Goal: Task Accomplishment & Management: Use online tool/utility

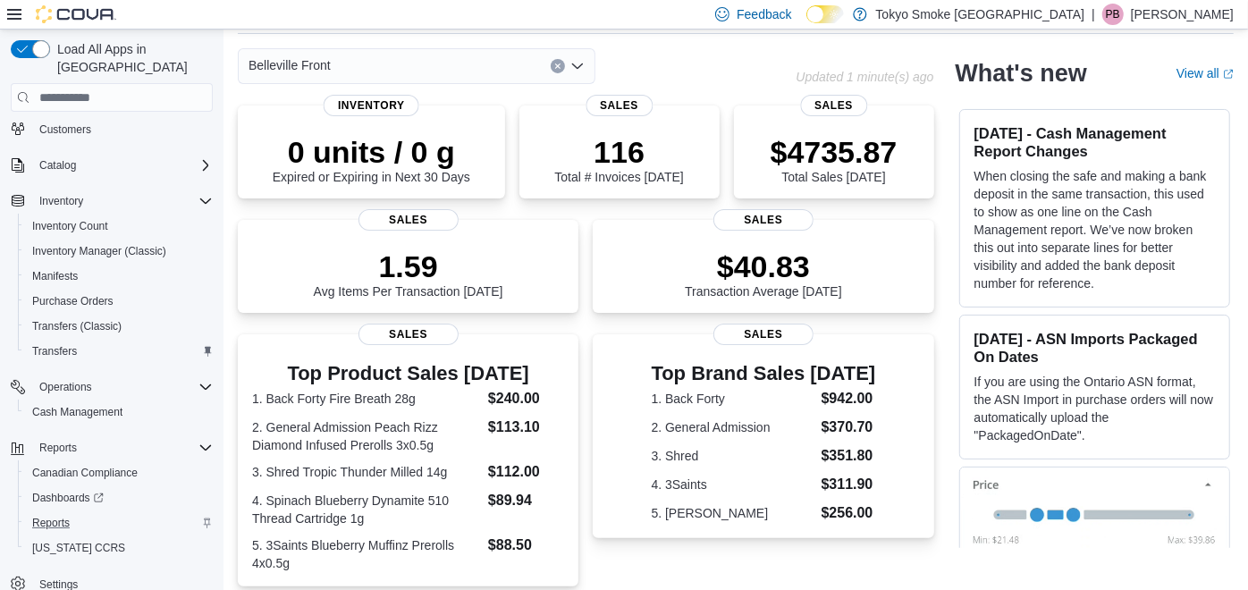
scroll to position [99, 0]
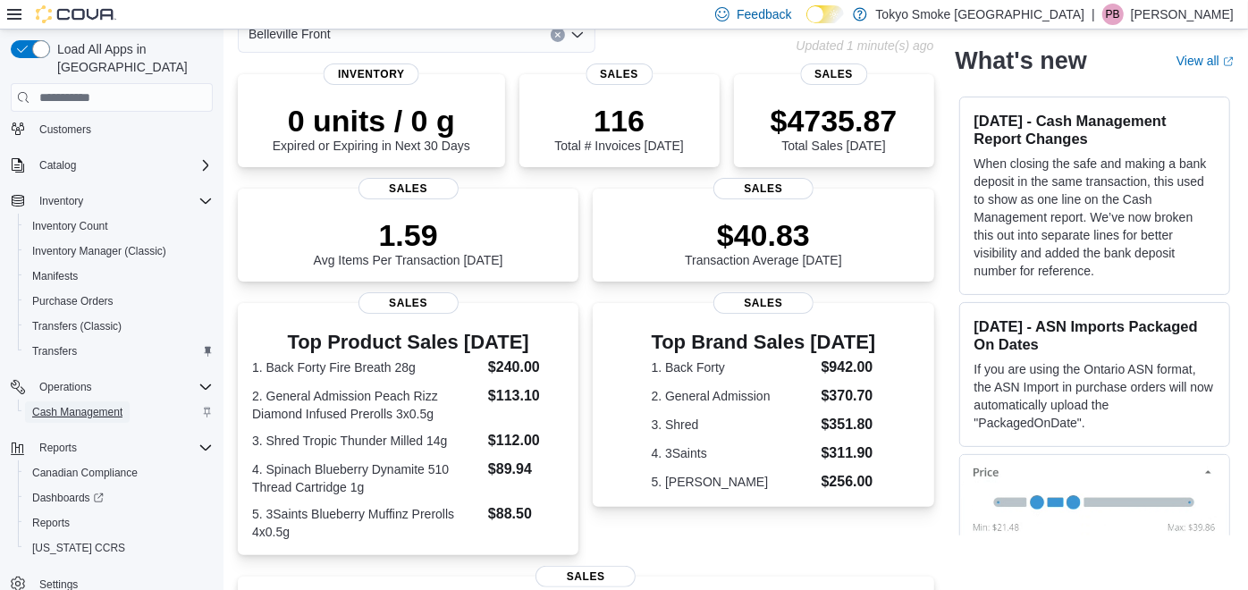
click at [105, 405] on span "Cash Management" at bounding box center [77, 412] width 90 height 14
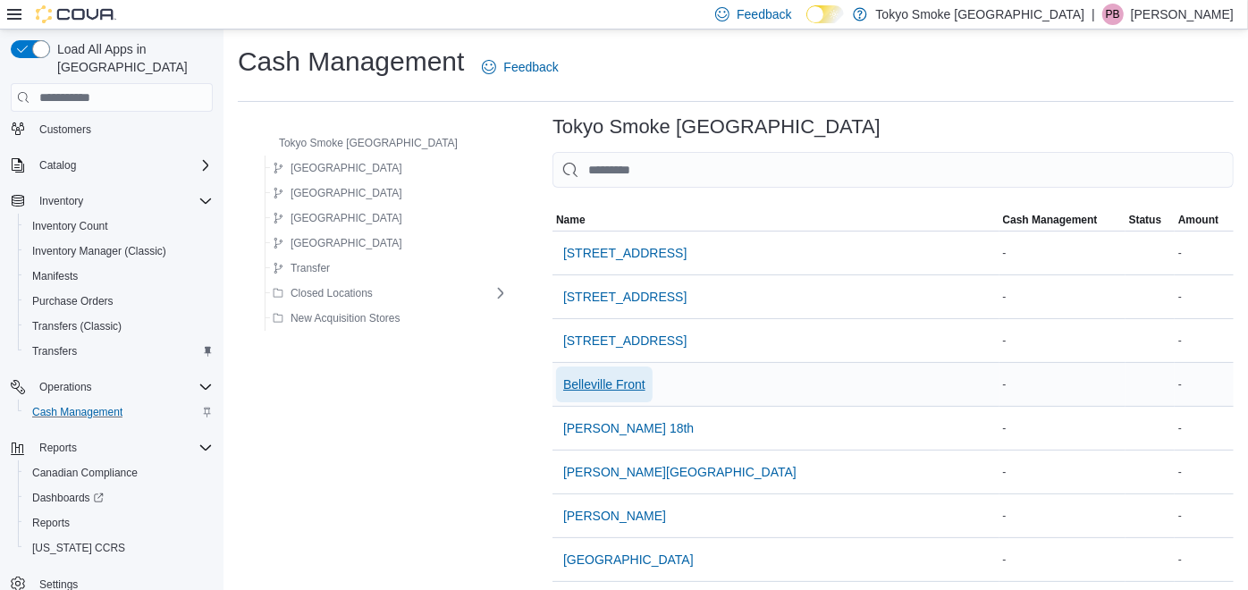
click at [585, 375] on span "Belleville Front" at bounding box center [604, 384] width 82 height 18
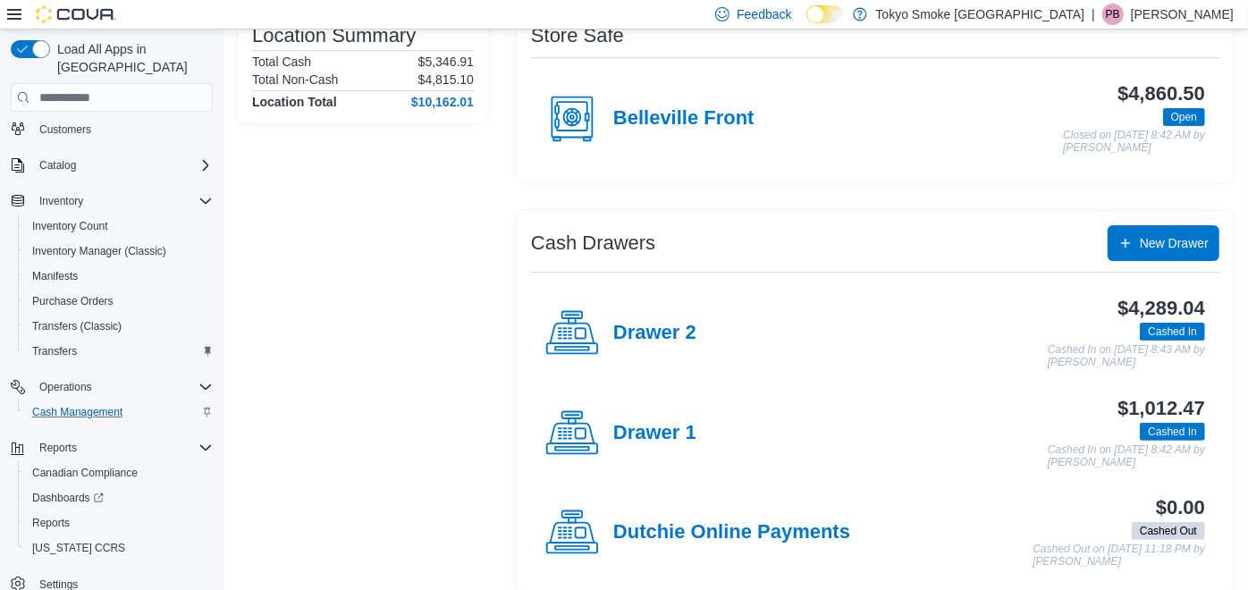
scroll to position [185, 0]
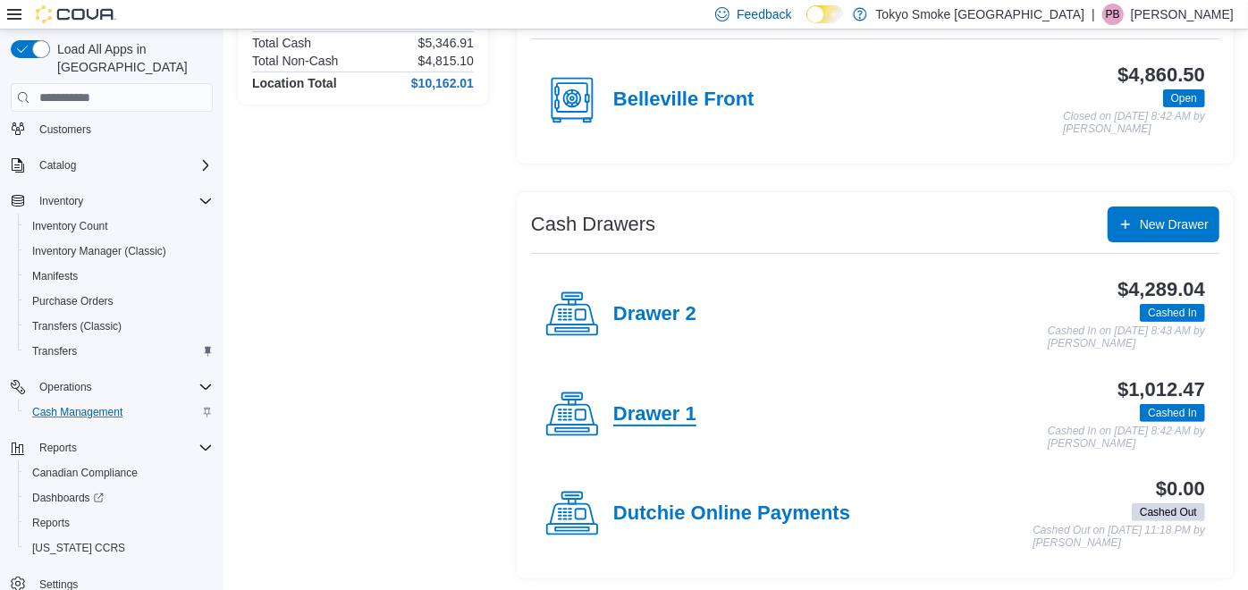
click at [653, 403] on h4 "Drawer 1" at bounding box center [654, 414] width 83 height 23
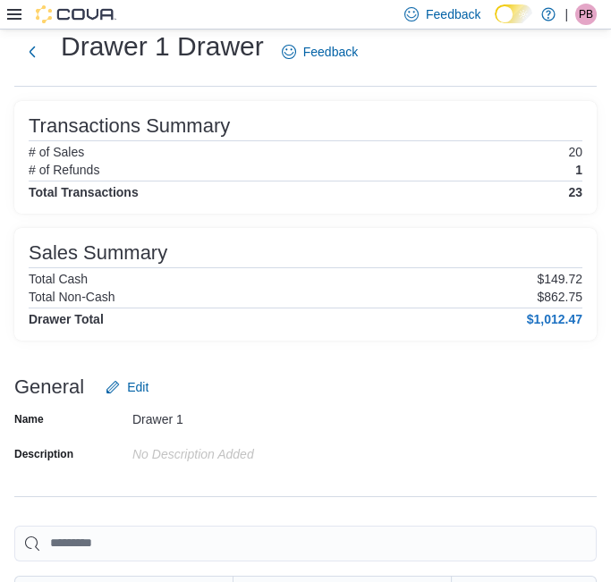
scroll to position [47, 0]
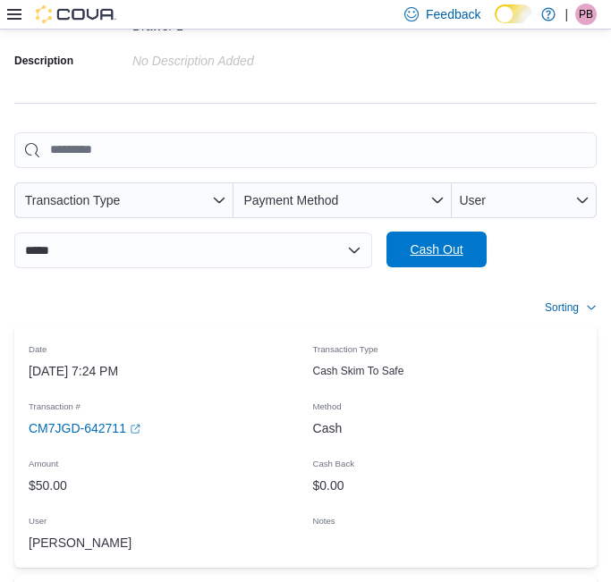
click at [429, 252] on span "Cash Out" at bounding box center [435, 249] width 53 height 18
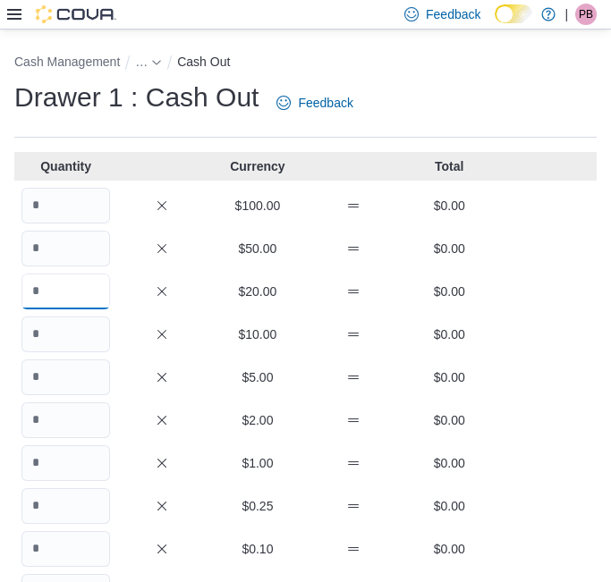
click at [63, 291] on input "Quantity" at bounding box center [65, 292] width 88 height 36
click at [63, 290] on input "Quantity" at bounding box center [65, 292] width 88 height 36
type input "*"
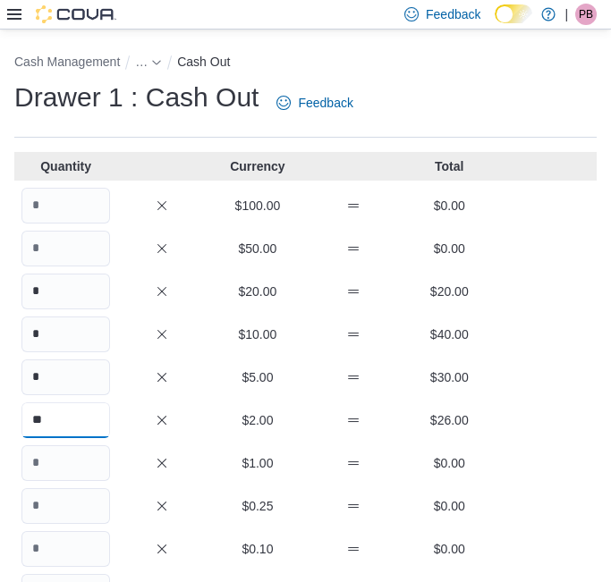
type input "**"
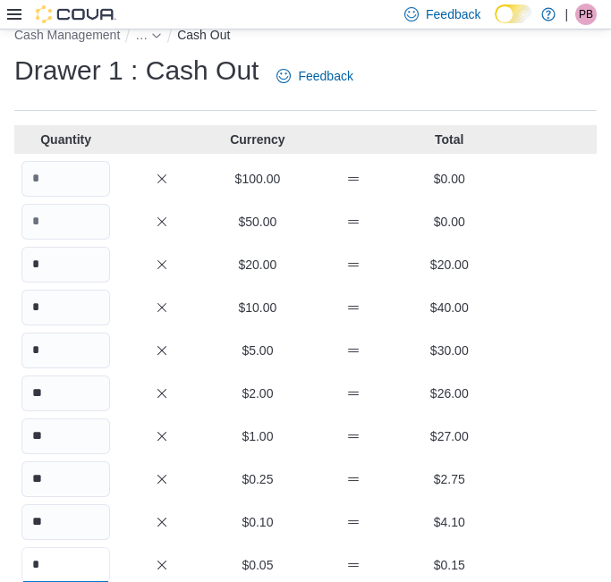
type input "*"
click at [212, 290] on div "* $10.00 $40.00" at bounding box center [305, 308] width 582 height 36
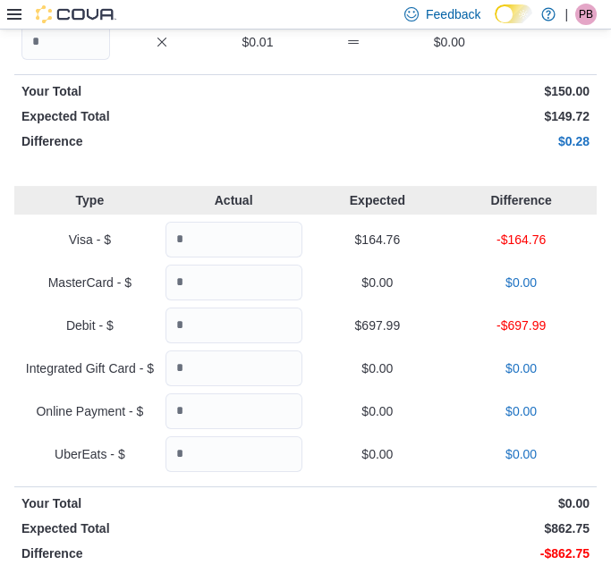
scroll to position [623, 0]
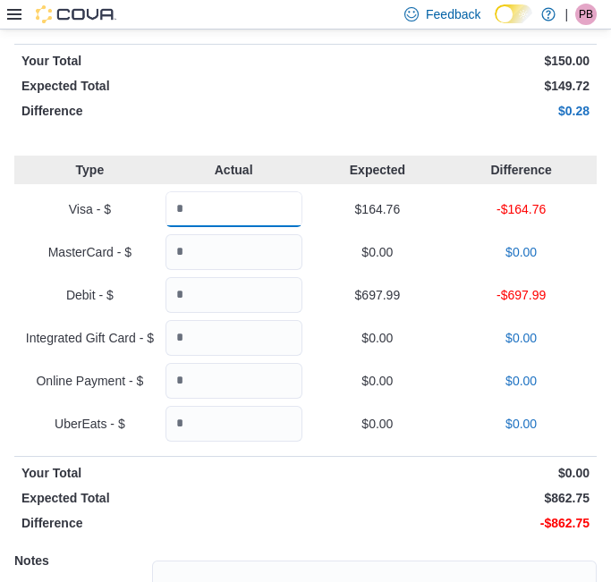
click at [249, 218] on input "Quantity" at bounding box center [233, 209] width 137 height 36
type input "******"
type input "*****"
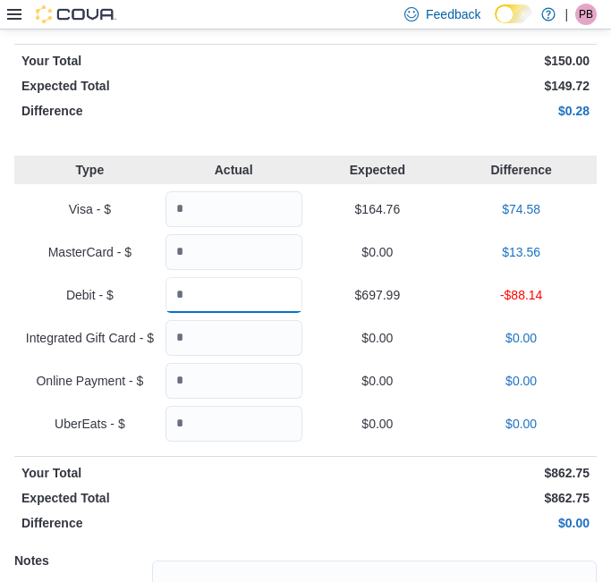
type input "******"
click at [434, 308] on div "Debit - $ ****** $697.99 -$88.14" at bounding box center [305, 295] width 582 height 36
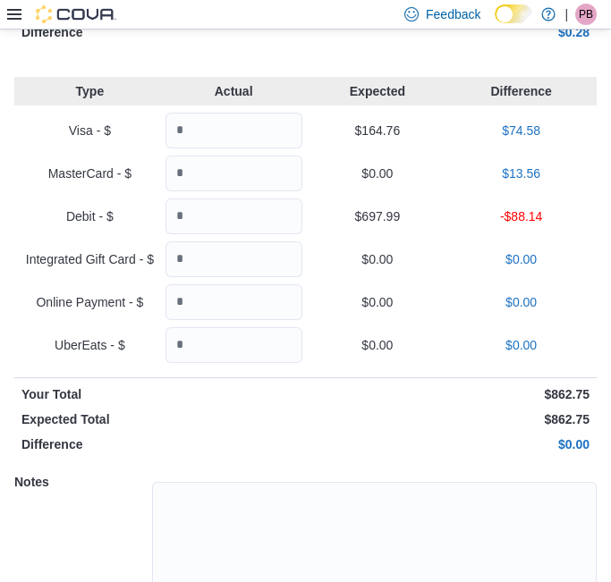
scroll to position [802, 0]
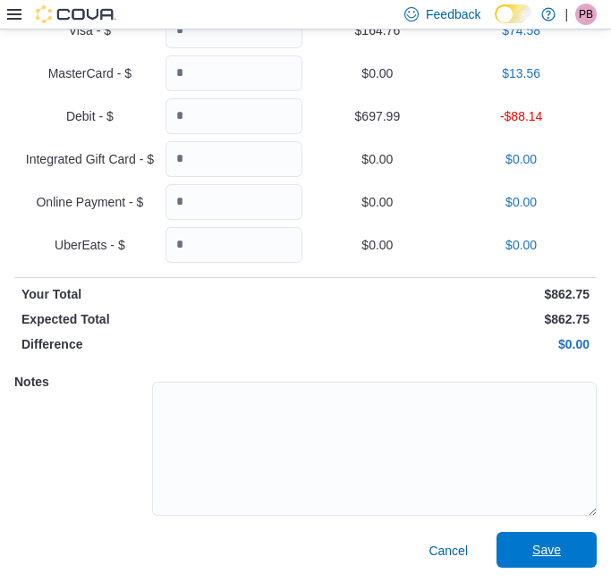
click at [560, 550] on span "Save" at bounding box center [546, 550] width 29 height 18
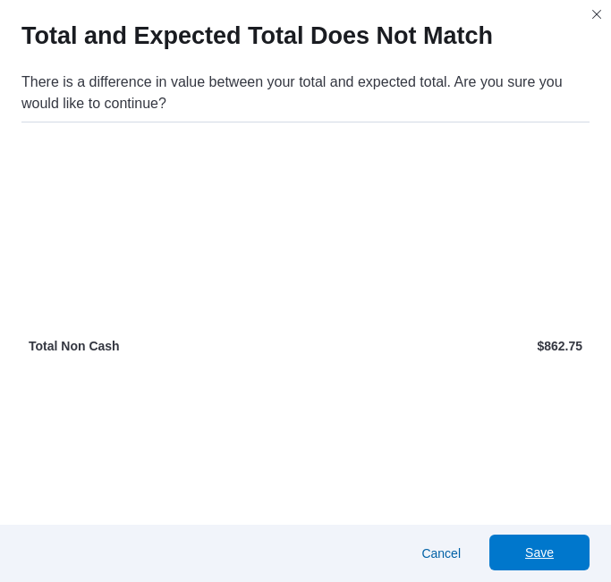
click at [578, 550] on span "Save" at bounding box center [539, 553] width 79 height 36
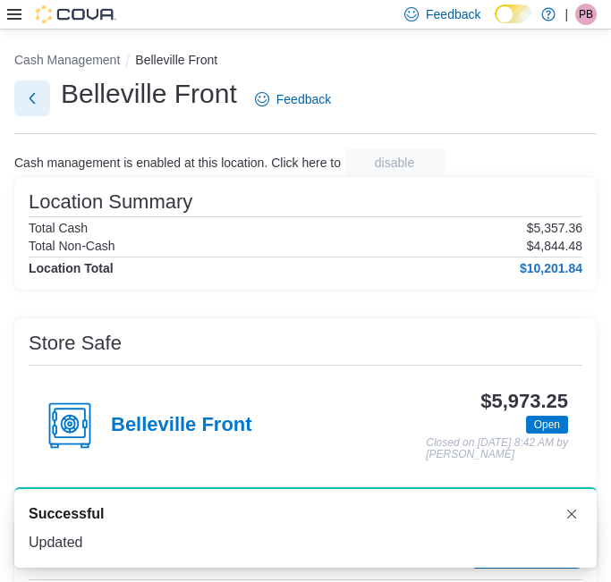
click at [39, 103] on button "Next" at bounding box center [32, 98] width 36 height 36
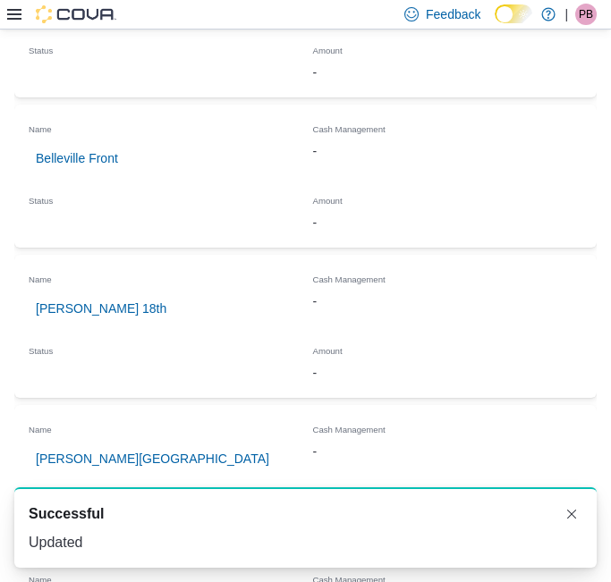
scroll to position [595, 0]
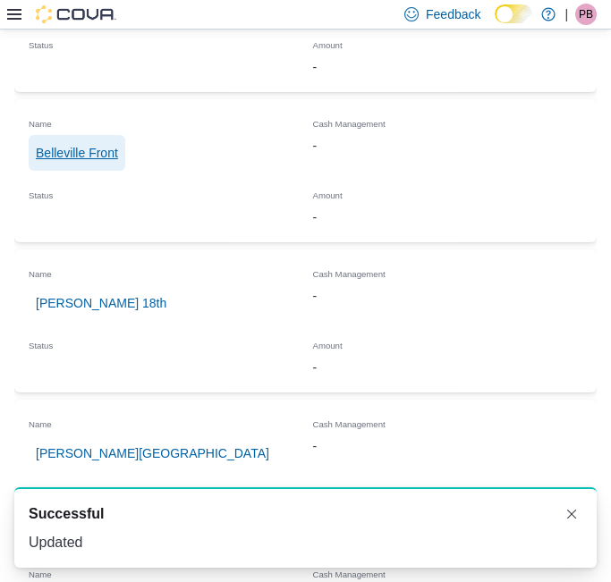
click at [99, 144] on span "Belleville Front" at bounding box center [77, 153] width 82 height 18
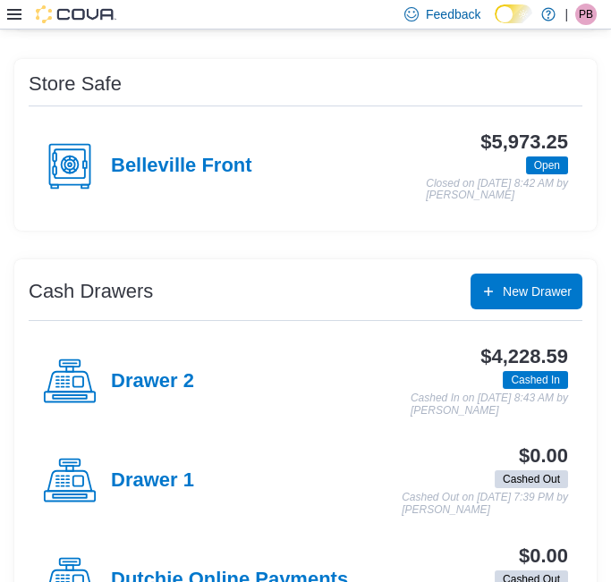
scroll to position [334, 0]
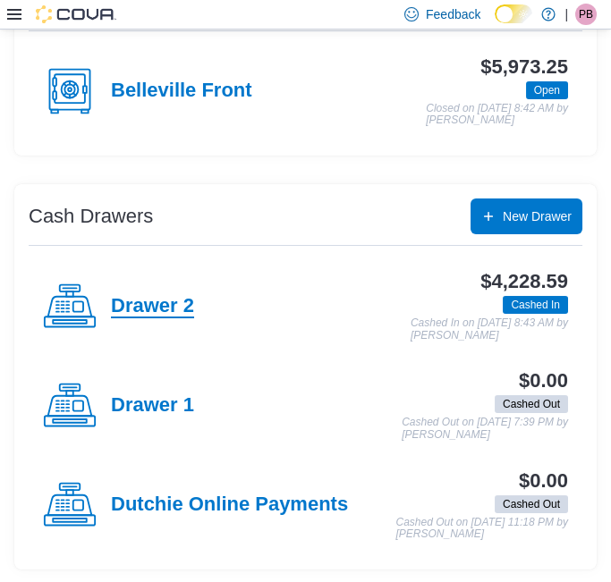
click at [171, 306] on h4 "Drawer 2" at bounding box center [152, 306] width 83 height 23
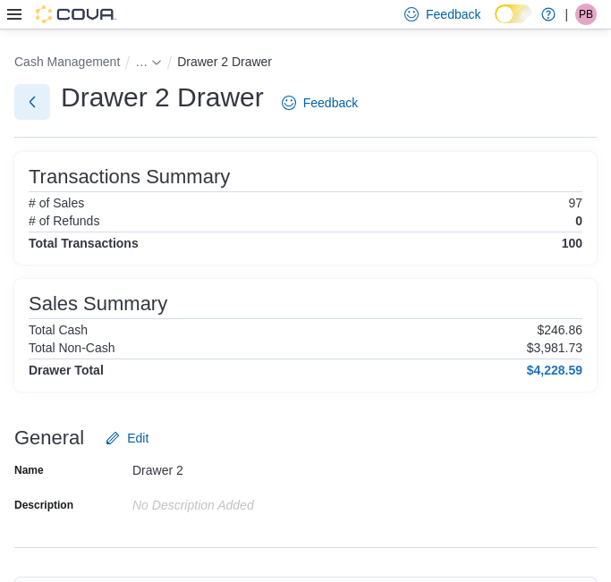
click at [28, 104] on button "Next" at bounding box center [32, 102] width 36 height 36
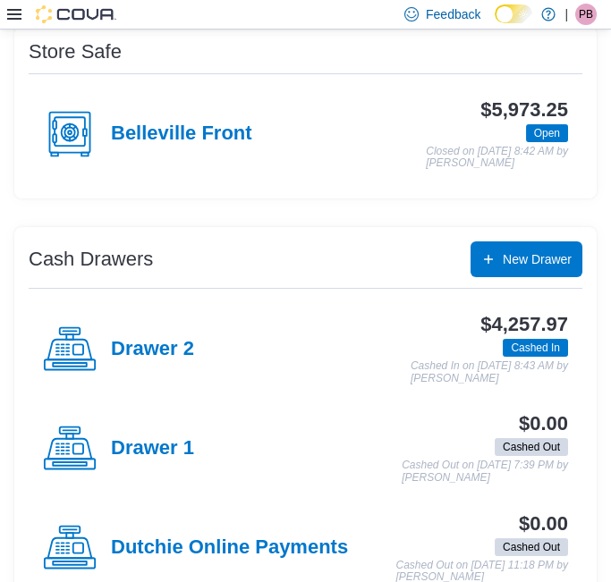
scroll to position [298, 0]
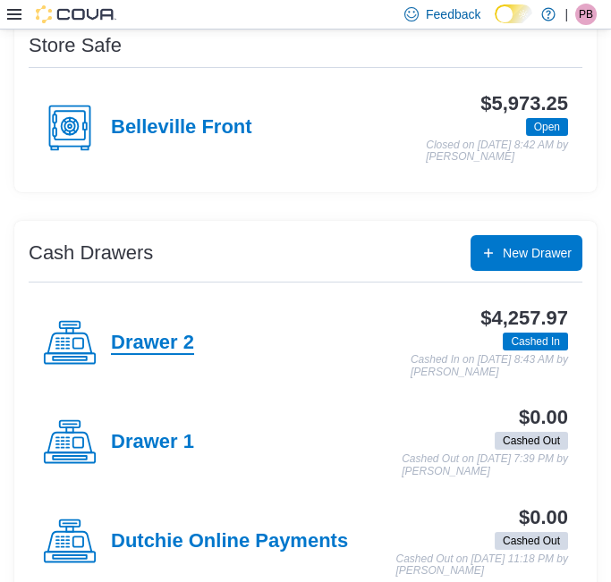
click at [166, 334] on h4 "Drawer 2" at bounding box center [152, 343] width 83 height 23
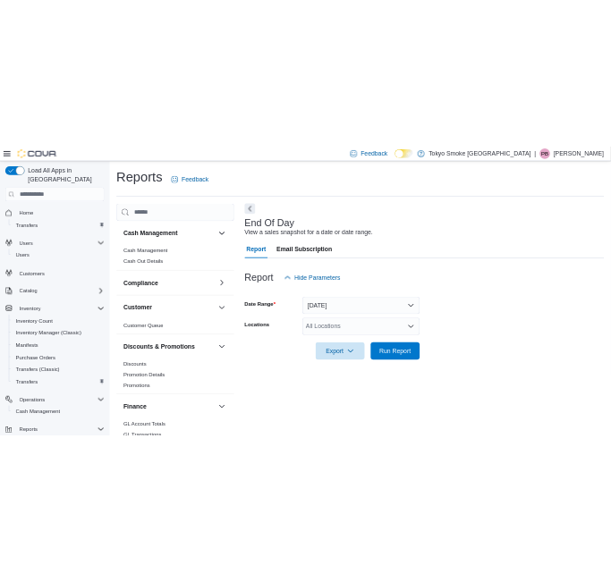
scroll to position [18, 0]
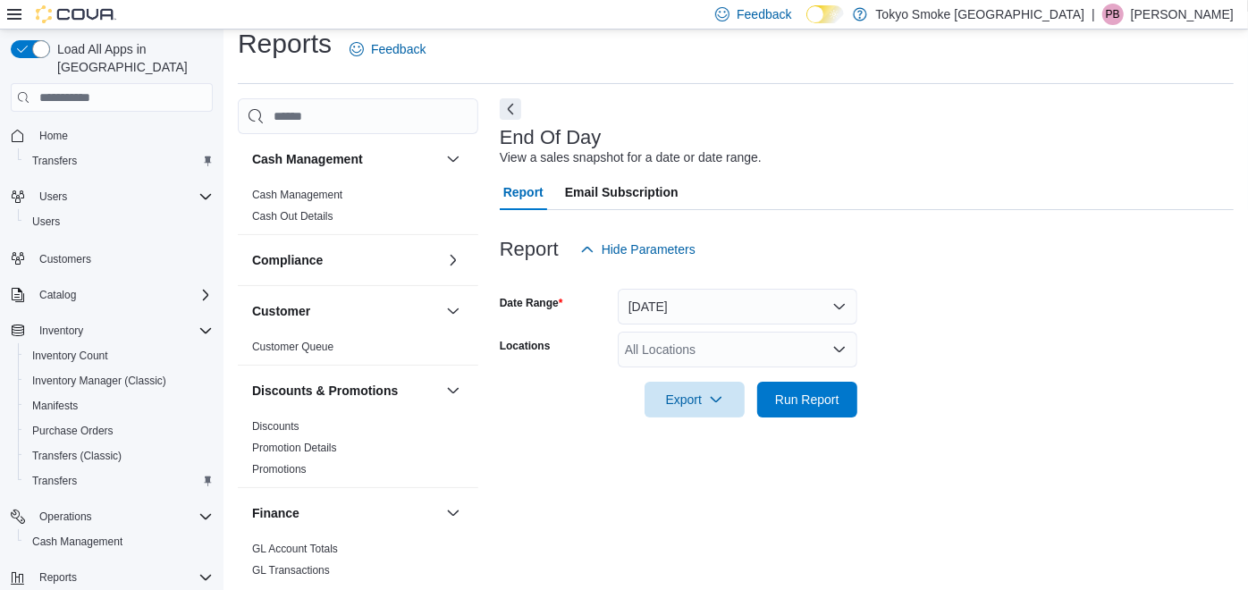
click at [779, 348] on div "All Locations" at bounding box center [738, 350] width 240 height 36
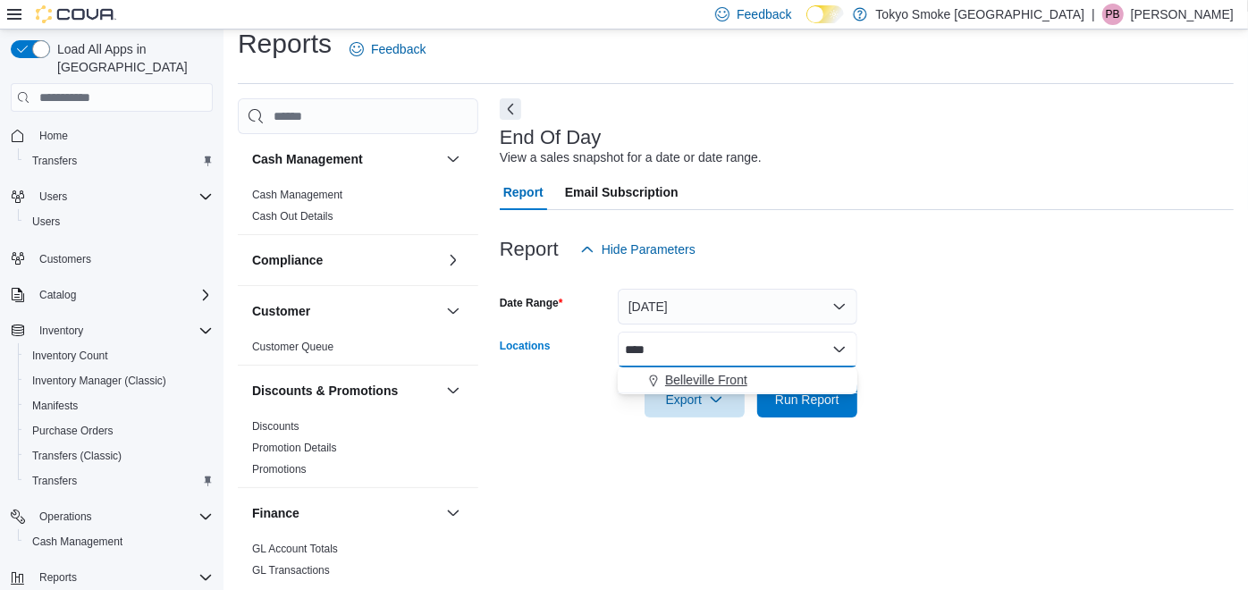
type input "****"
click at [756, 375] on div "Belleville Front" at bounding box center [737, 380] width 218 height 18
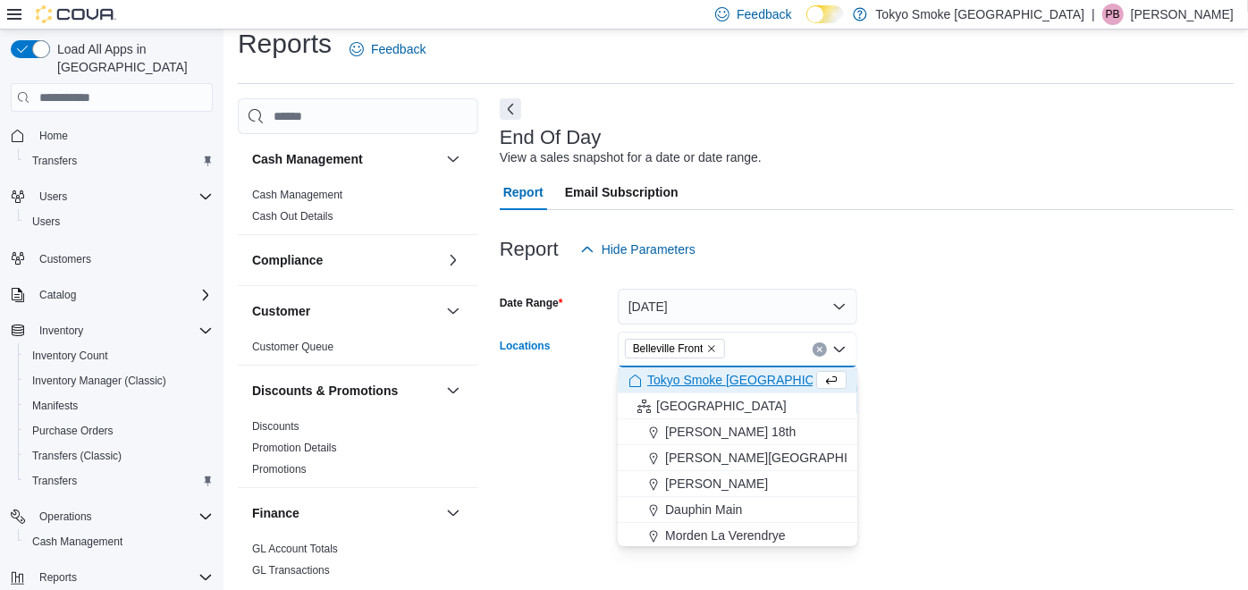
click at [1034, 278] on div at bounding box center [867, 277] width 734 height 21
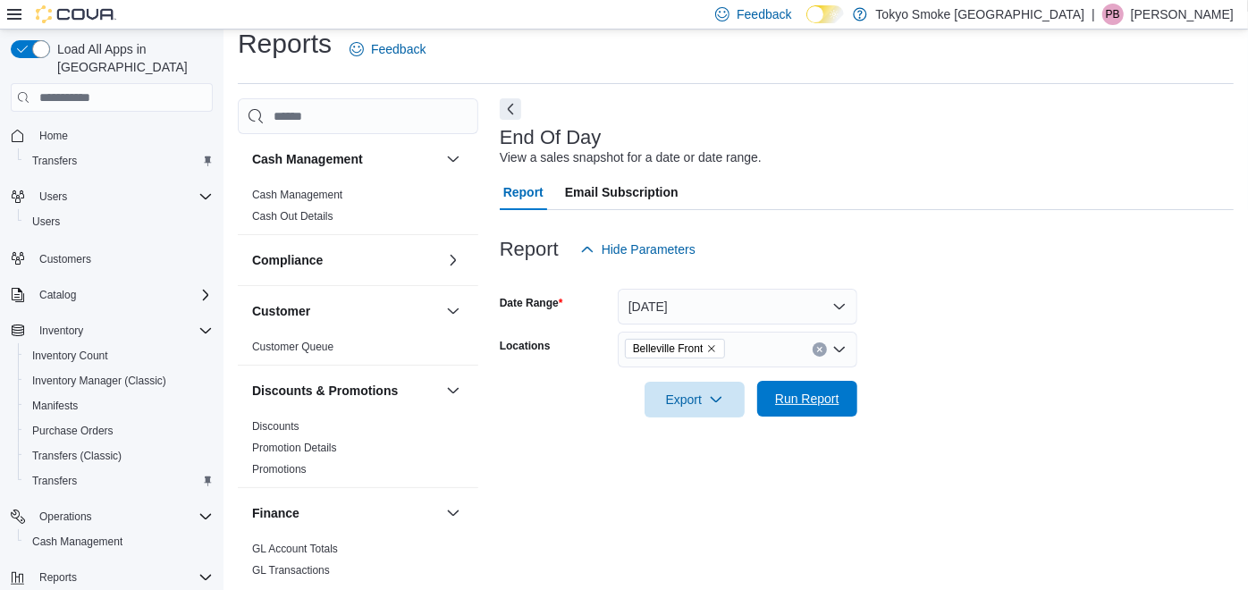
click at [821, 397] on span "Run Report" at bounding box center [807, 399] width 64 height 18
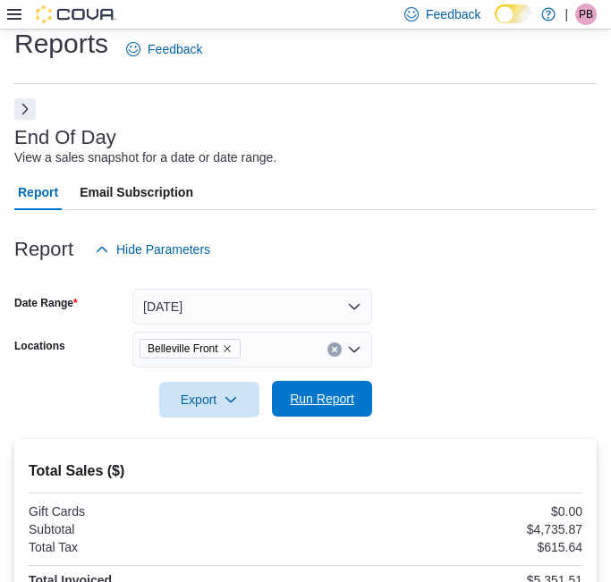
click at [350, 392] on span "Run Report" at bounding box center [322, 399] width 64 height 18
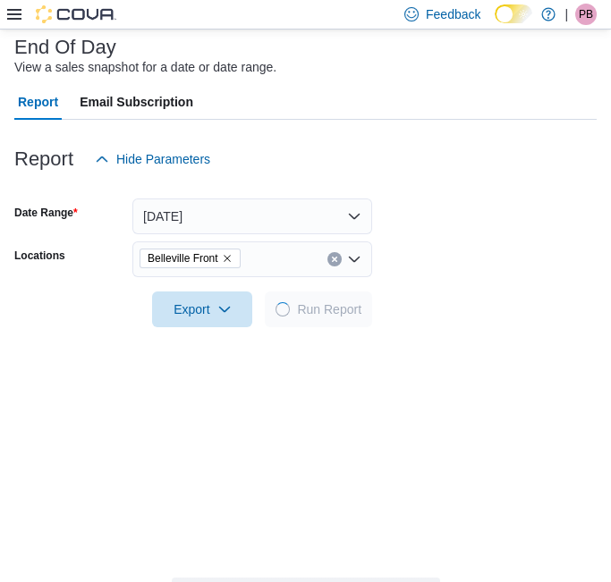
scroll to position [316, 0]
